Goal: Go to known website: Go to known website

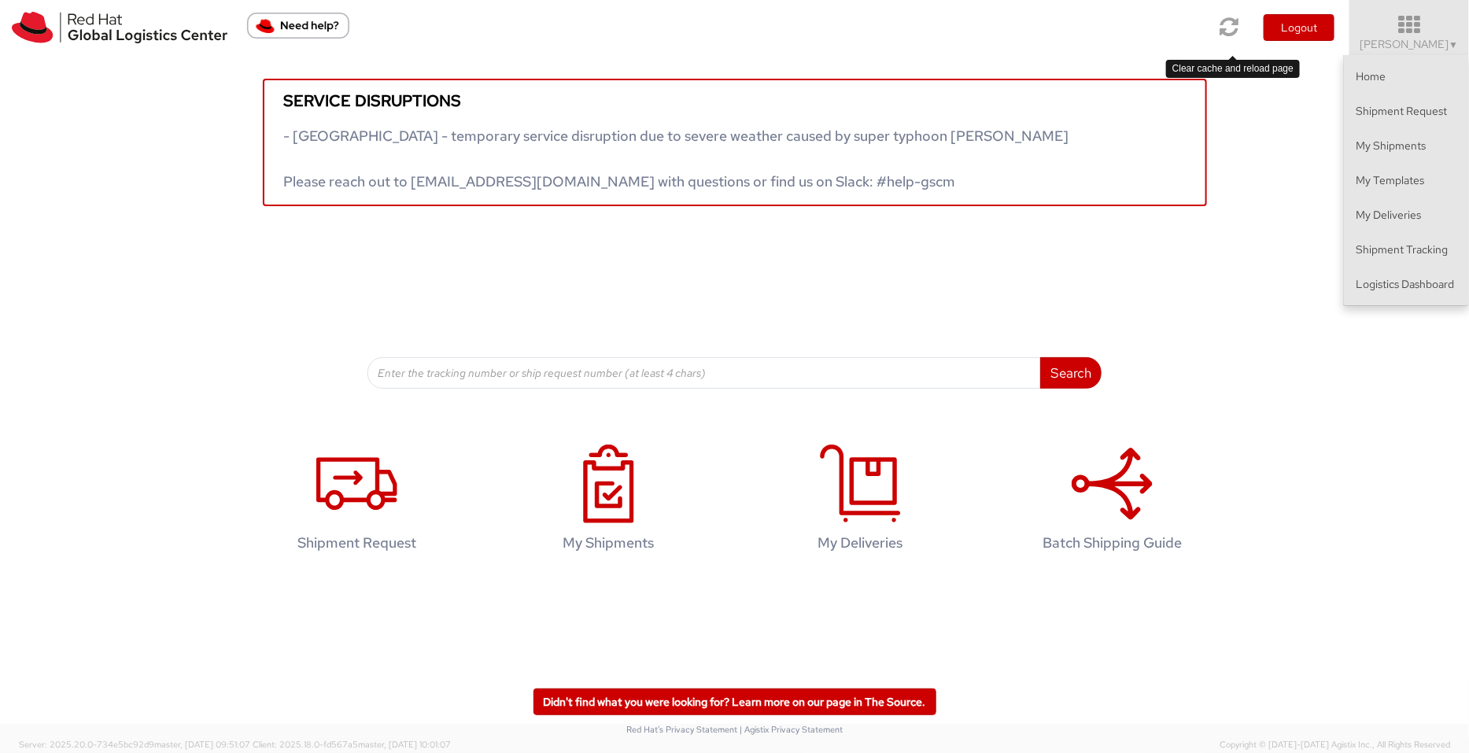
click at [1227, 25] on icon at bounding box center [1230, 27] width 19 height 22
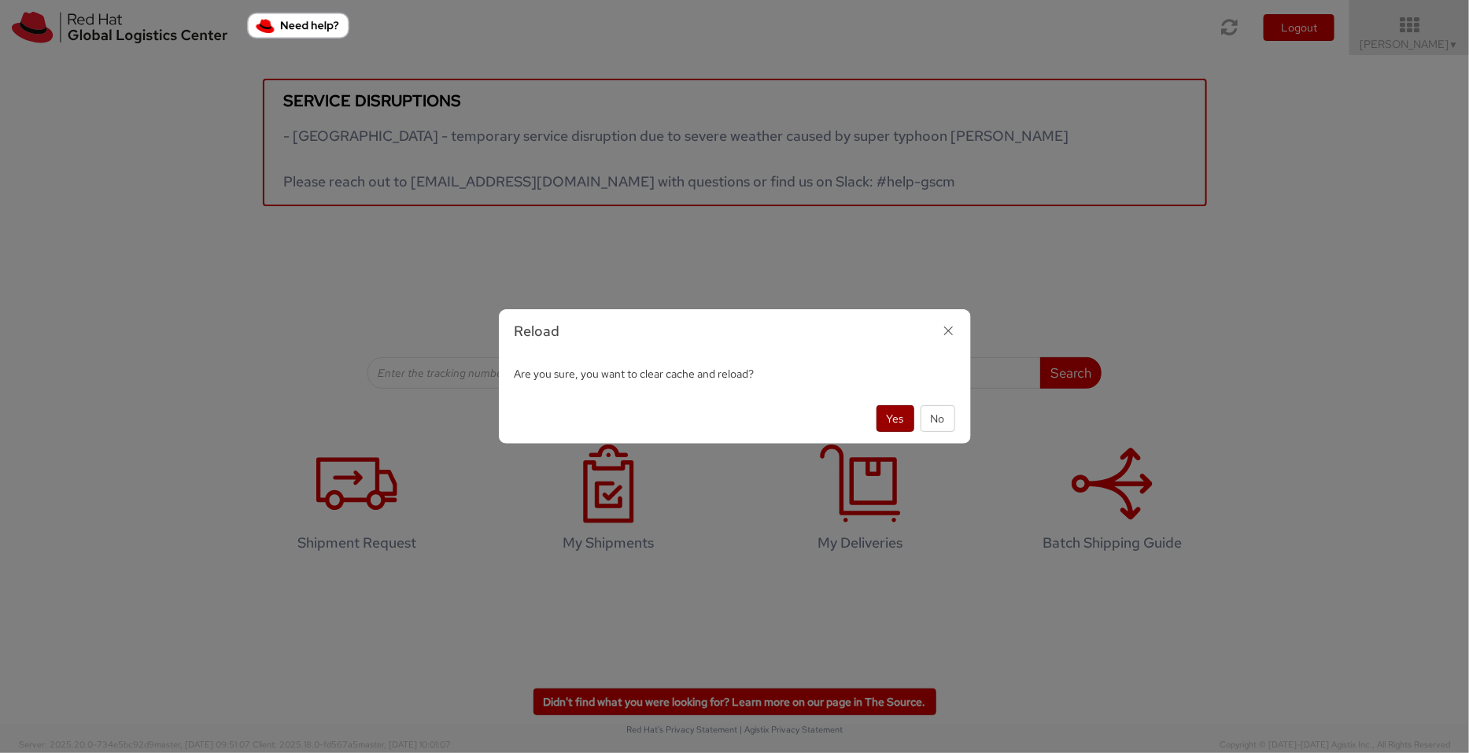
click at [889, 418] on button "Yes" at bounding box center [896, 418] width 38 height 27
